Goal: Information Seeking & Learning: Learn about a topic

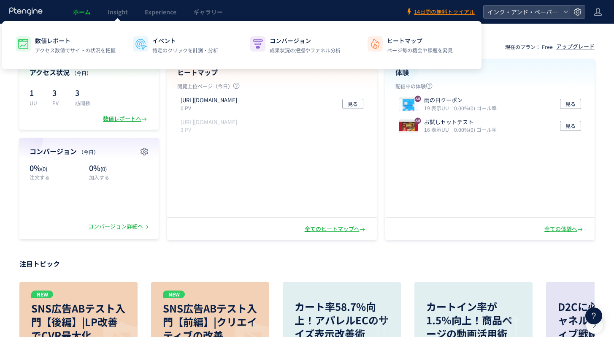
click at [114, 8] on span "Insight" at bounding box center [118, 12] width 20 height 8
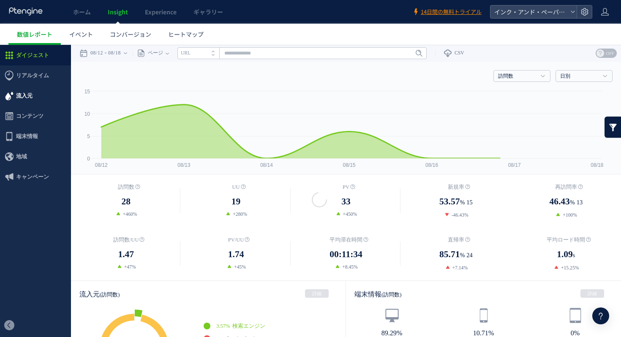
click at [29, 95] on span "流入元" at bounding box center [24, 96] width 16 height 20
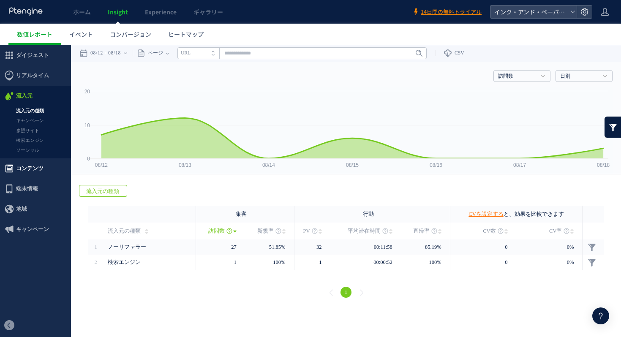
click at [37, 166] on span "コンテンツ" at bounding box center [29, 168] width 27 height 20
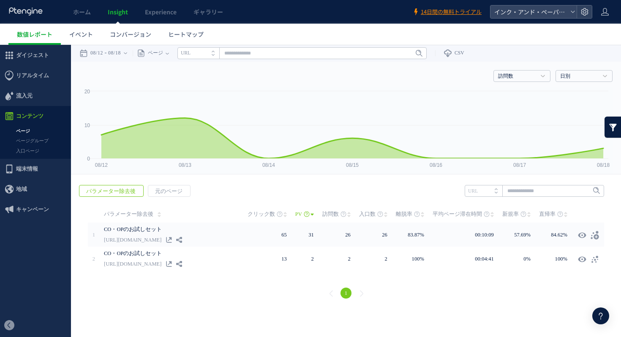
click at [178, 199] on div "戻る パラメーター除去後 元のページ ヒートマップを計測させるには、解析コードを実装してください。 実装 URL" at bounding box center [346, 243] width 550 height 133
click at [178, 194] on span "元のページ" at bounding box center [168, 191] width 41 height 12
click at [122, 189] on span "パラメーター除去後" at bounding box center [110, 191] width 63 height 12
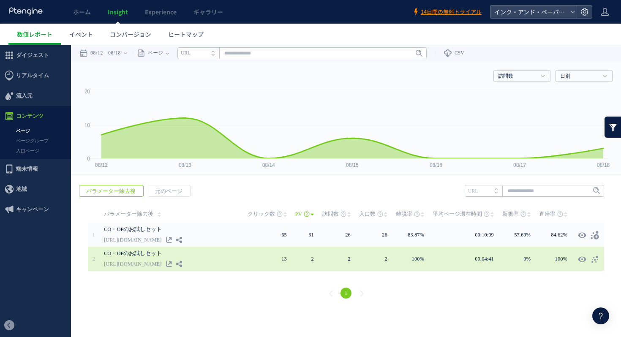
click at [161, 262] on link "[URL][DOMAIN_NAME]" at bounding box center [132, 264] width 57 height 10
click at [161, 264] on link "[URL][DOMAIN_NAME]" at bounding box center [132, 264] width 57 height 10
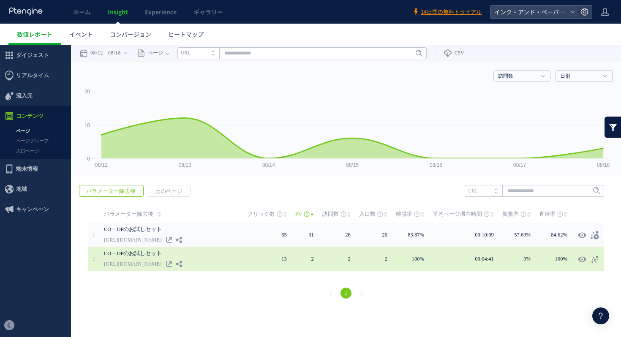
click at [161, 264] on link "[URL][DOMAIN_NAME]" at bounding box center [132, 264] width 57 height 10
click at [172, 264] on icon at bounding box center [169, 264] width 6 height 6
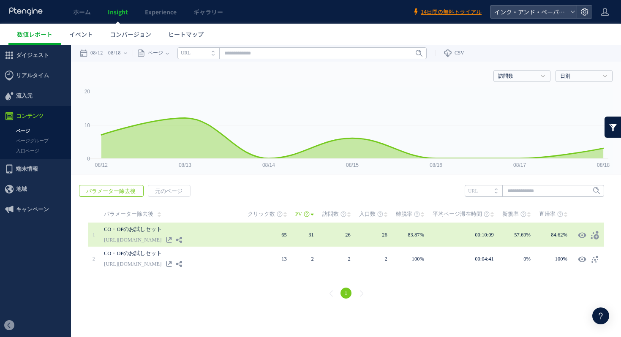
click at [195, 234] on link "CO・OPのお試しセット" at bounding box center [167, 229] width 127 height 10
click at [210, 236] on div "CO・OPのお試しセット [URL][DOMAIN_NAME]" at bounding box center [176, 235] width 144 height 24
click at [172, 239] on icon at bounding box center [169, 240] width 6 height 6
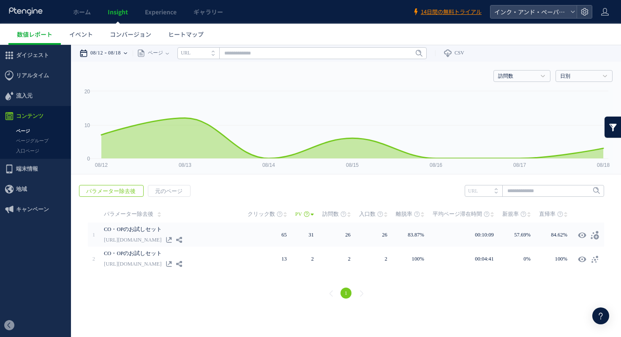
click at [87, 52] on use at bounding box center [83, 53] width 7 height 8
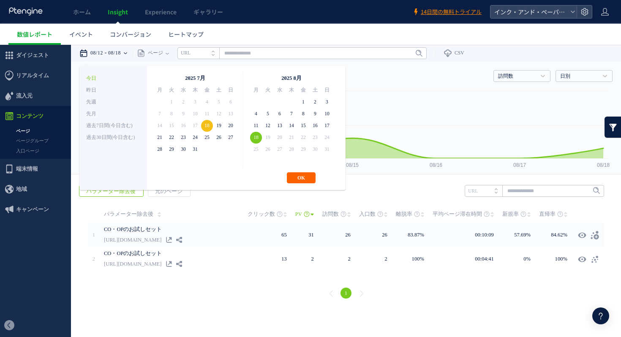
click at [296, 176] on button "OK" at bounding box center [301, 177] width 29 height 11
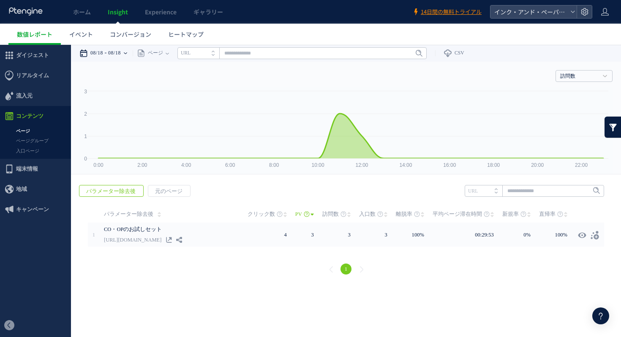
click at [103, 54] on time "08/18" at bounding box center [96, 53] width 13 height 17
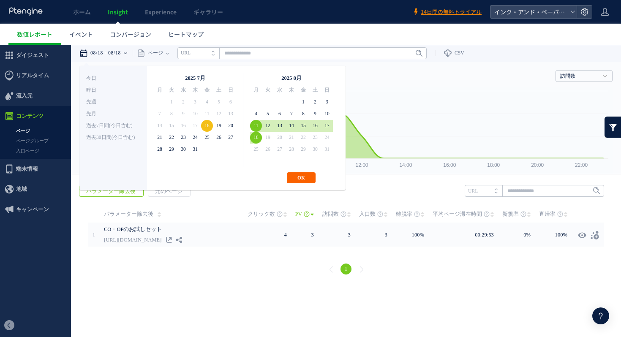
click at [299, 178] on button "OK" at bounding box center [301, 177] width 29 height 11
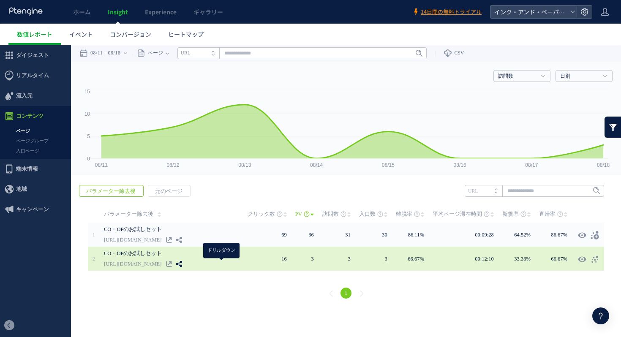
click at [182, 265] on icon at bounding box center [179, 264] width 6 height 6
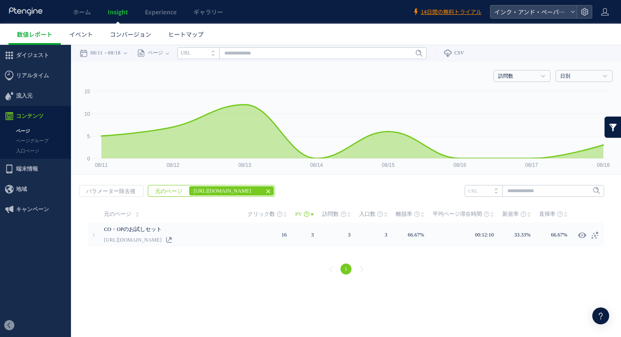
click at [233, 192] on em "[URL][DOMAIN_NAME]" at bounding box center [225, 191] width 72 height 10
click at [158, 207] on td "元のページ" at bounding box center [174, 214] width 148 height 17
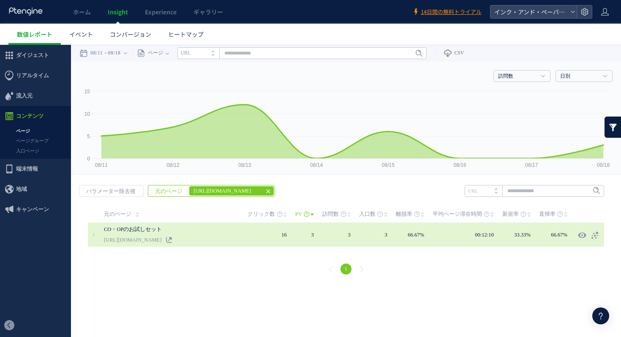
click at [134, 242] on link "[URL][DOMAIN_NAME]" at bounding box center [132, 240] width 57 height 10
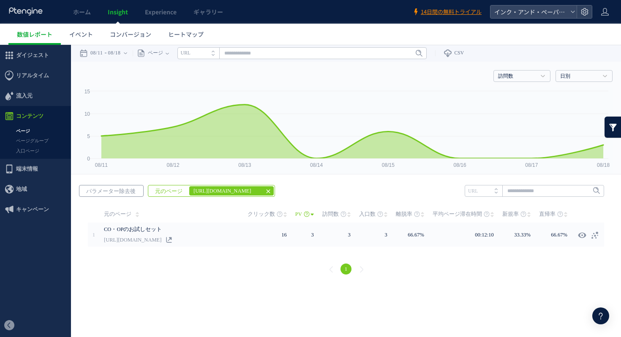
click at [130, 193] on span "パラメーター除去後" at bounding box center [110, 191] width 63 height 12
